Goal: Register for event/course

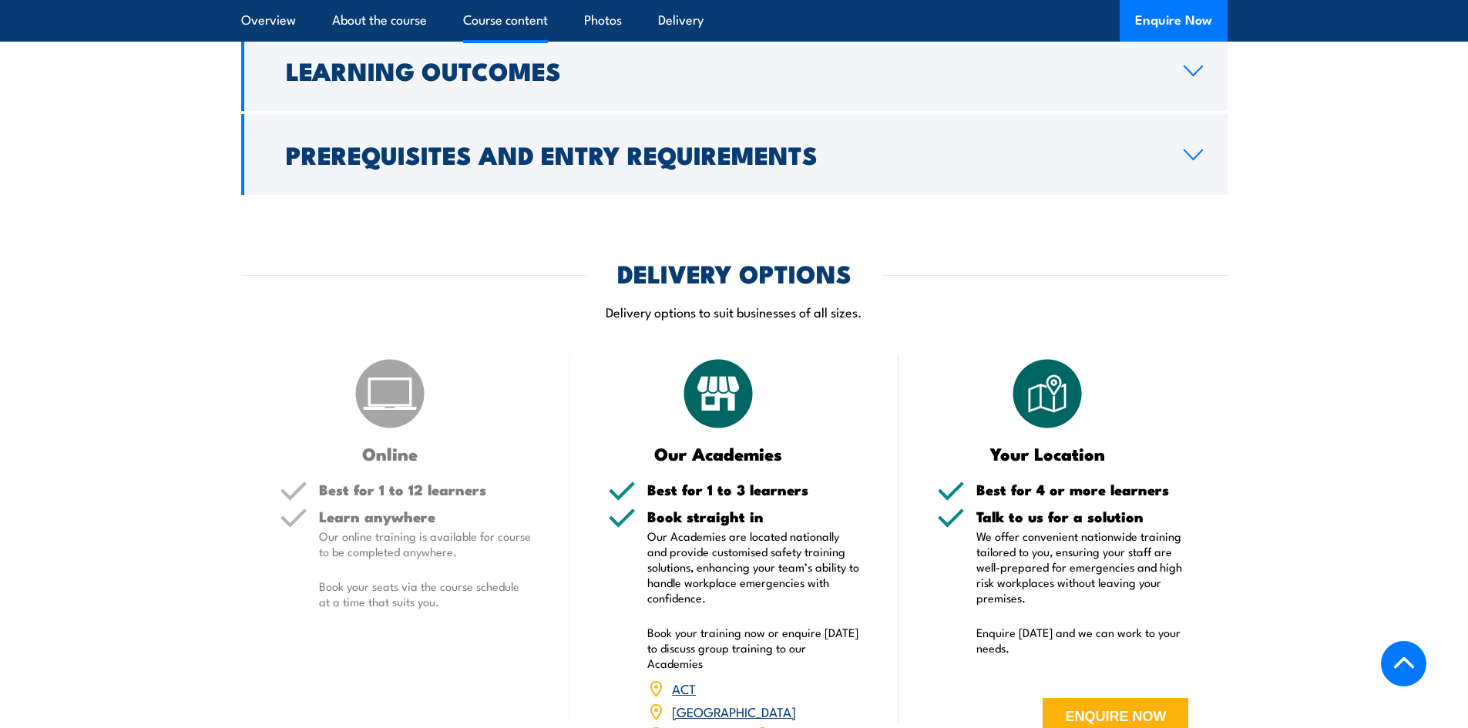
scroll to position [1772, 0]
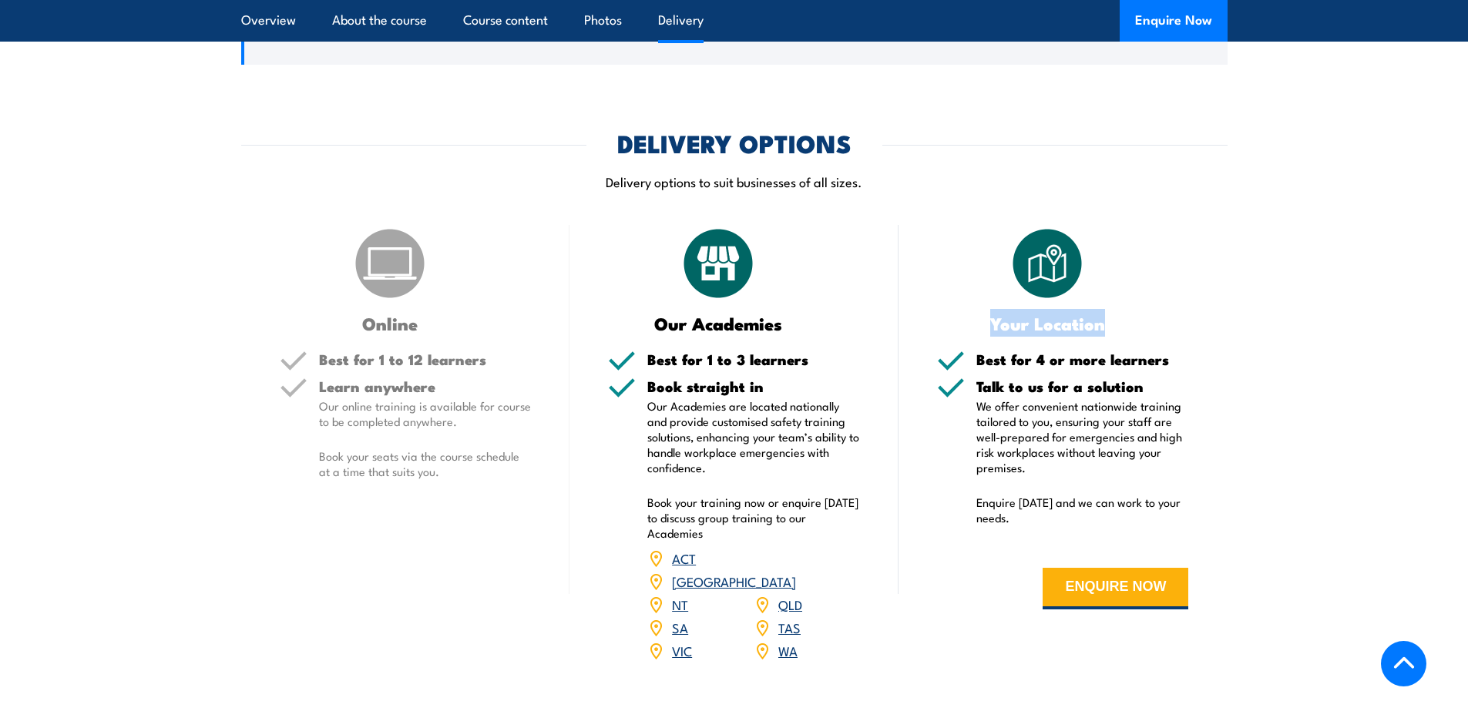
drag, startPoint x: 992, startPoint y: 357, endPoint x: 1133, endPoint y: 361, distance: 141.1
click at [1133, 332] on h3 "Your Location" at bounding box center [1047, 323] width 221 height 18
click at [1130, 332] on h3 "Your Location" at bounding box center [1047, 323] width 221 height 18
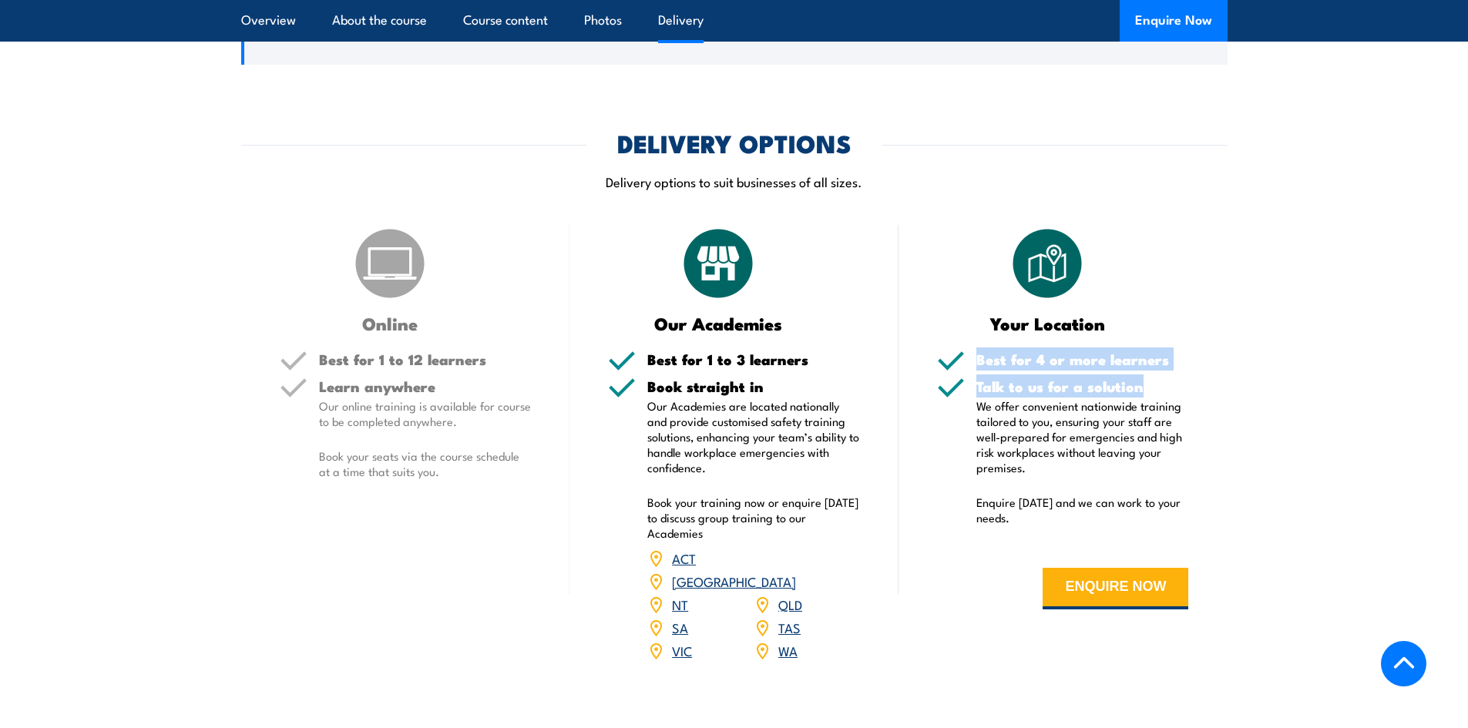
drag, startPoint x: 956, startPoint y: 391, endPoint x: 1149, endPoint y: 422, distance: 195.2
click at [1151, 424] on div "Best for 4 or more learners Talk to us for a solution We offer convenient natio…" at bounding box center [1063, 492] width 252 height 280
click at [1149, 394] on h5 "Talk to us for a solution" at bounding box center [1082, 386] width 213 height 15
drag, startPoint x: 995, startPoint y: 359, endPoint x: 1190, endPoint y: 374, distance: 196.2
click at [1190, 374] on div "Your Location Best for 4 or more learners Talk to us for a solution We offer co…" at bounding box center [1062, 453] width 329 height 457
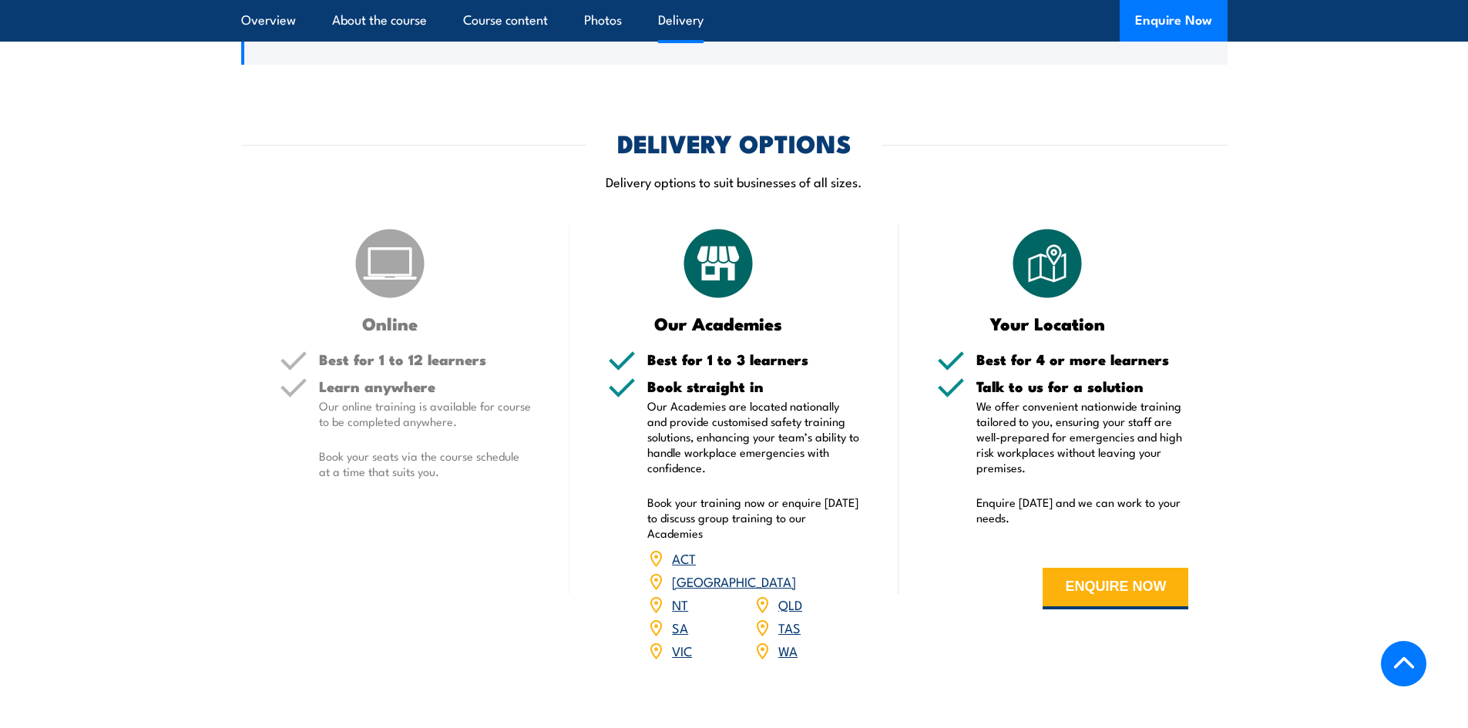
click at [1136, 394] on h5 "Talk to us for a solution" at bounding box center [1082, 386] width 213 height 15
drag, startPoint x: 1025, startPoint y: 397, endPoint x: 1145, endPoint y: 397, distance: 119.4
click at [1145, 367] on h5 "Best for 4 or more learners" at bounding box center [1082, 359] width 213 height 15
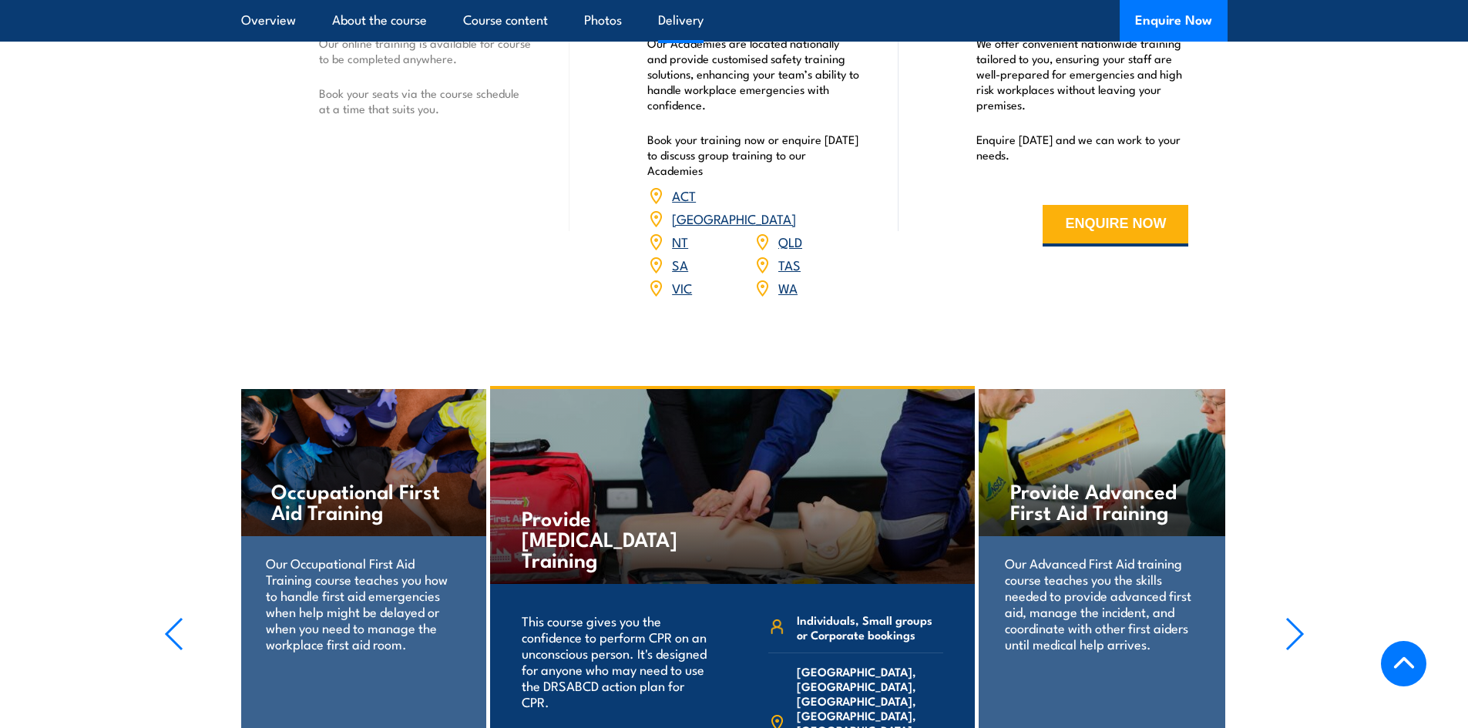
scroll to position [2388, 0]
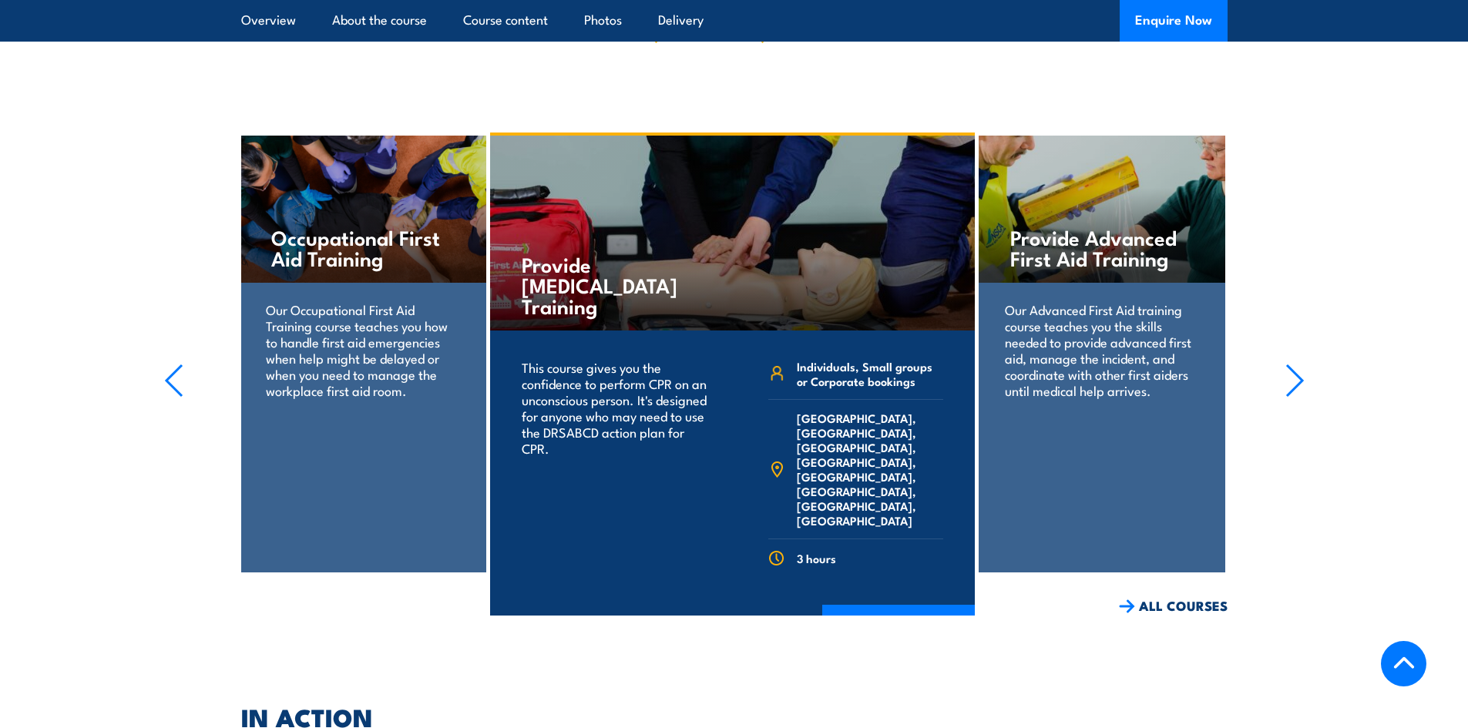
drag, startPoint x: 522, startPoint y: 262, endPoint x: 605, endPoint y: 330, distance: 106.7
click at [605, 330] on div "Provide [MEDICAL_DATA] Training" at bounding box center [732, 233] width 485 height 195
click at [73, 320] on section "Provide Advanced First Aid Training Our Advanced First Aid training course teac…" at bounding box center [734, 374] width 1468 height 483
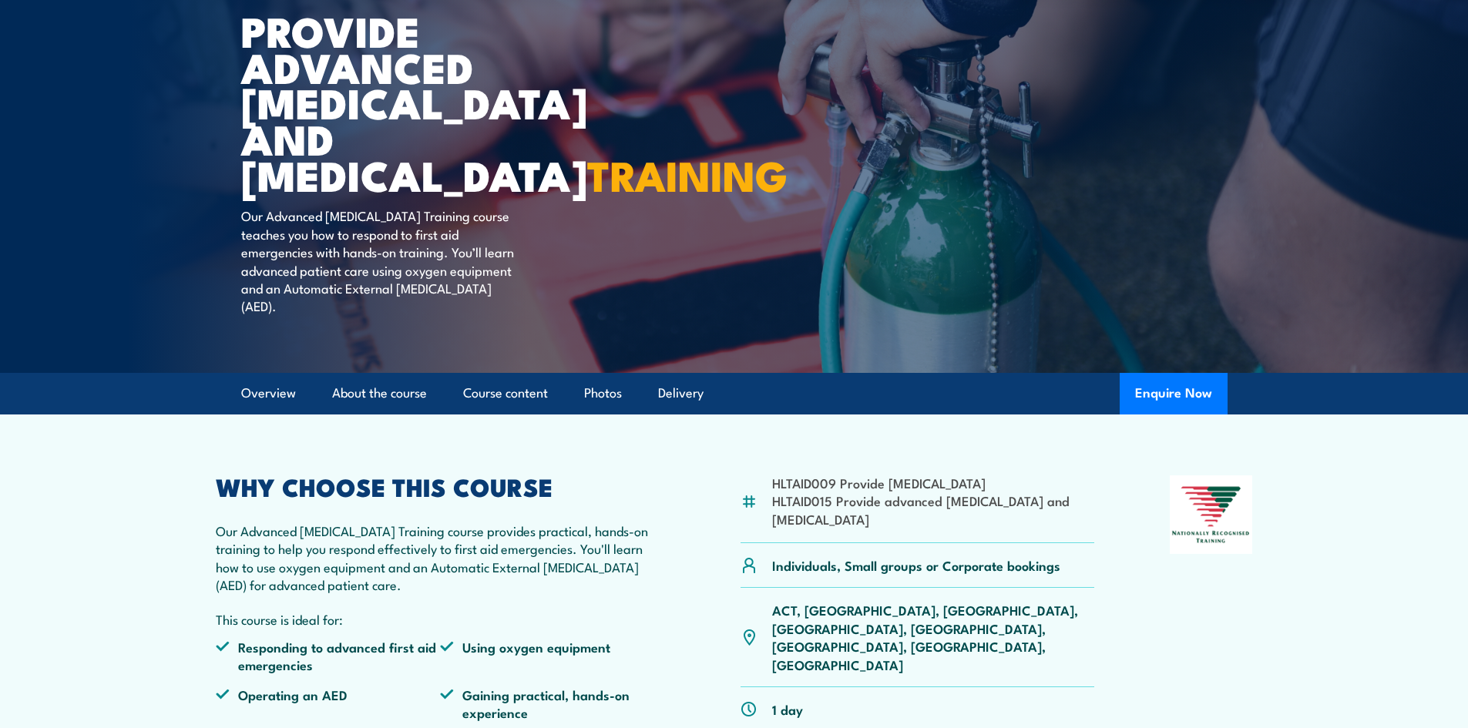
scroll to position [0, 0]
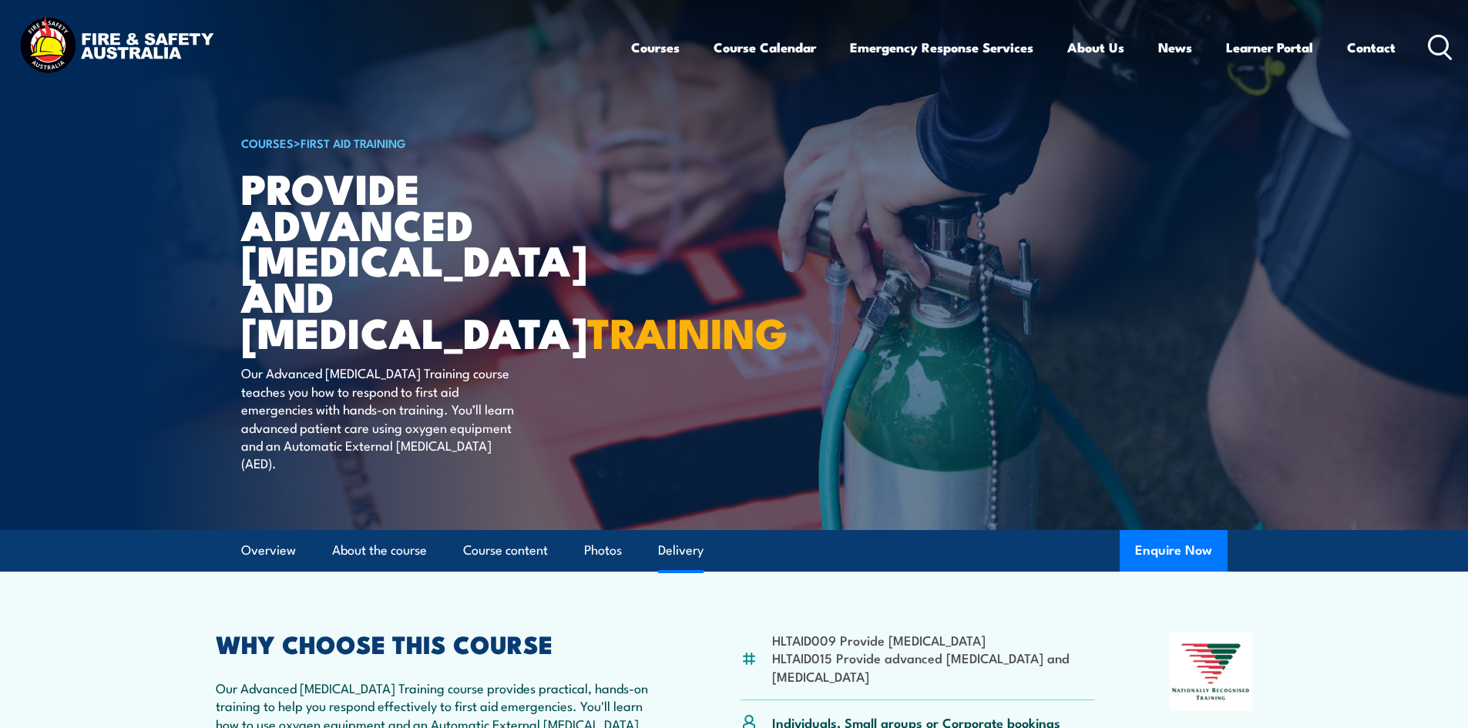
click at [685, 571] on link "Delivery" at bounding box center [680, 550] width 45 height 41
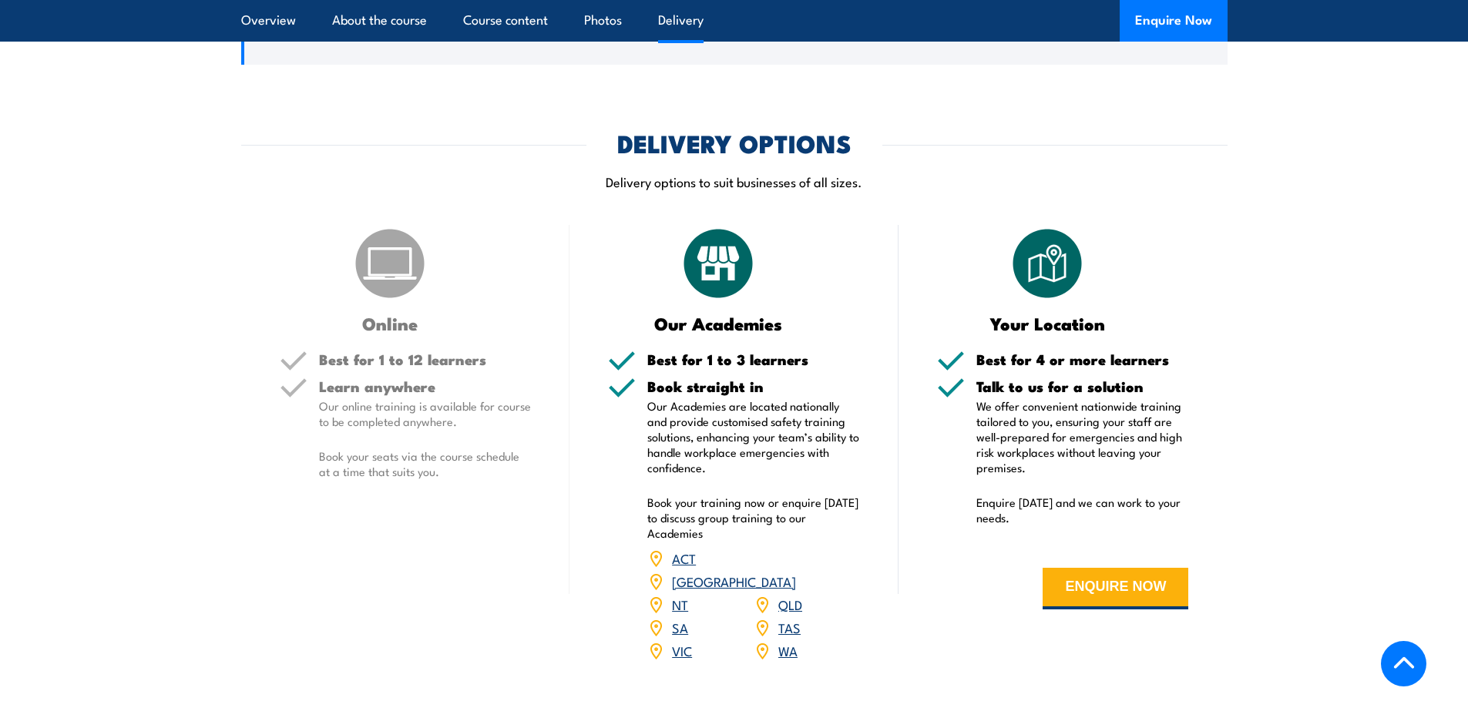
scroll to position [1844, 0]
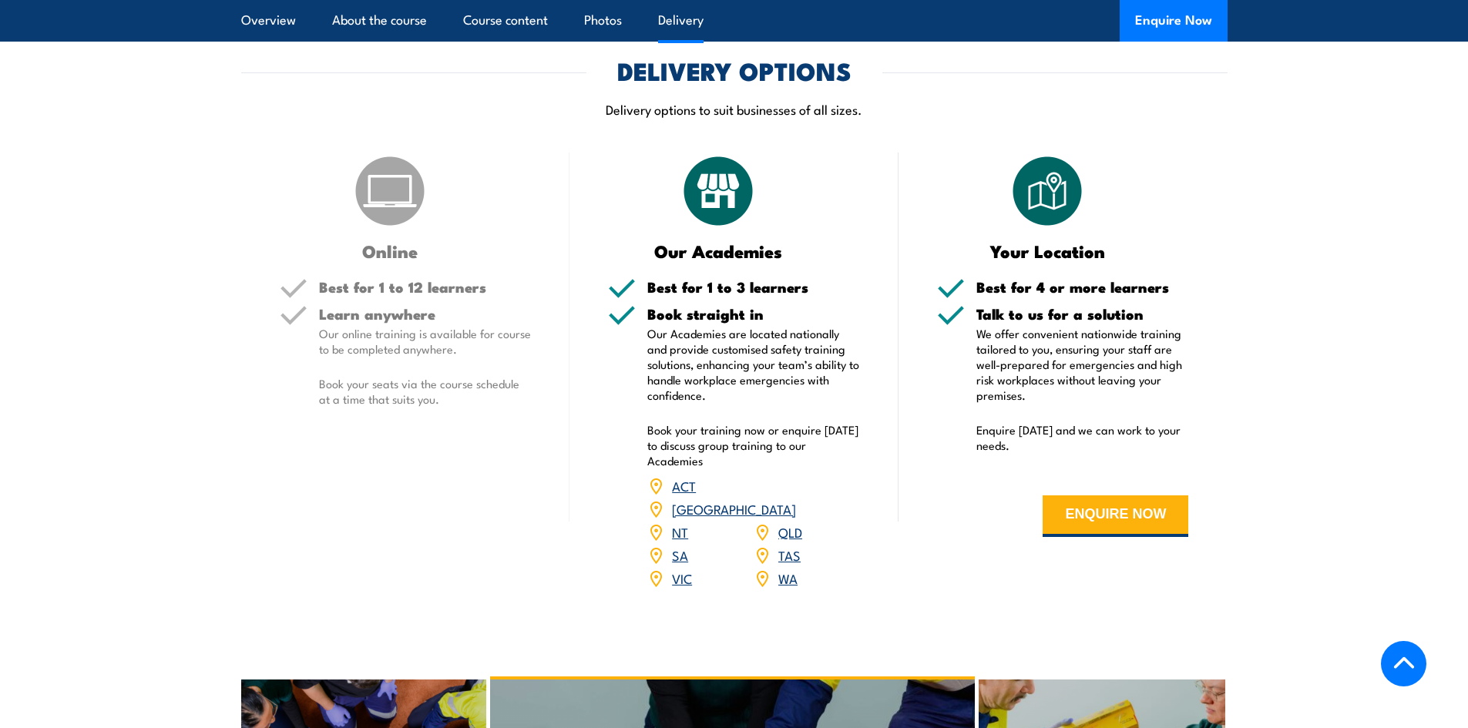
click at [794, 541] on link "QLD" at bounding box center [790, 531] width 24 height 18
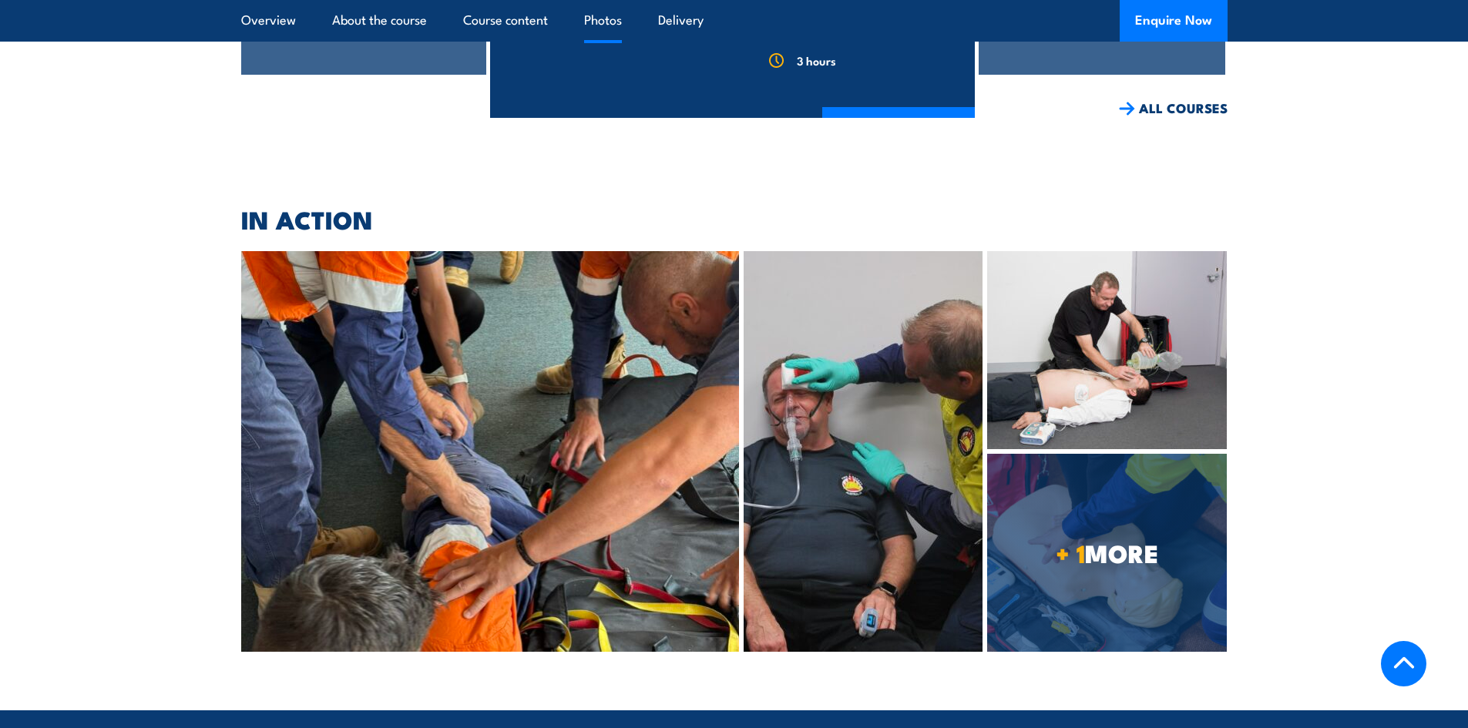
scroll to position [2542, 0]
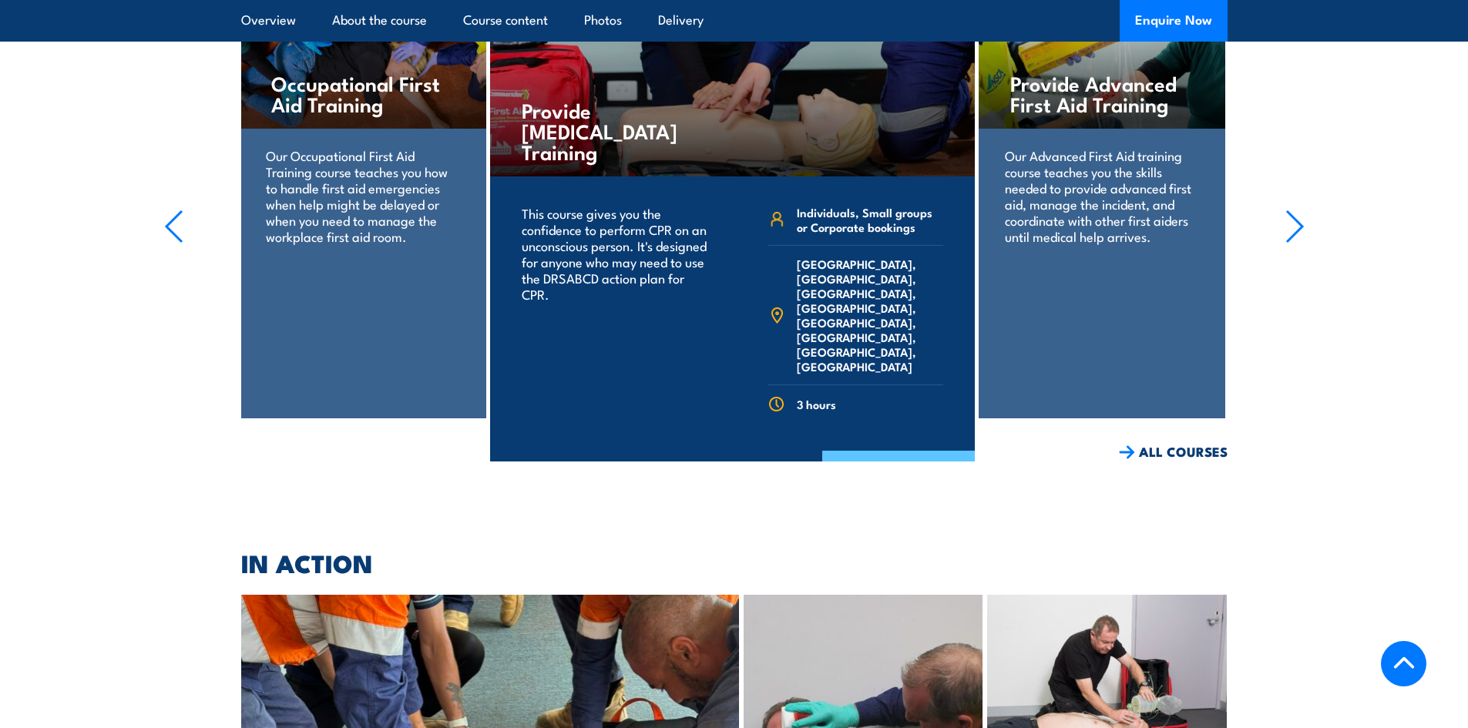
click at [867, 452] on link "COURSE DETAILS" at bounding box center [898, 471] width 153 height 40
